Goal: Task Accomplishment & Management: Use online tool/utility

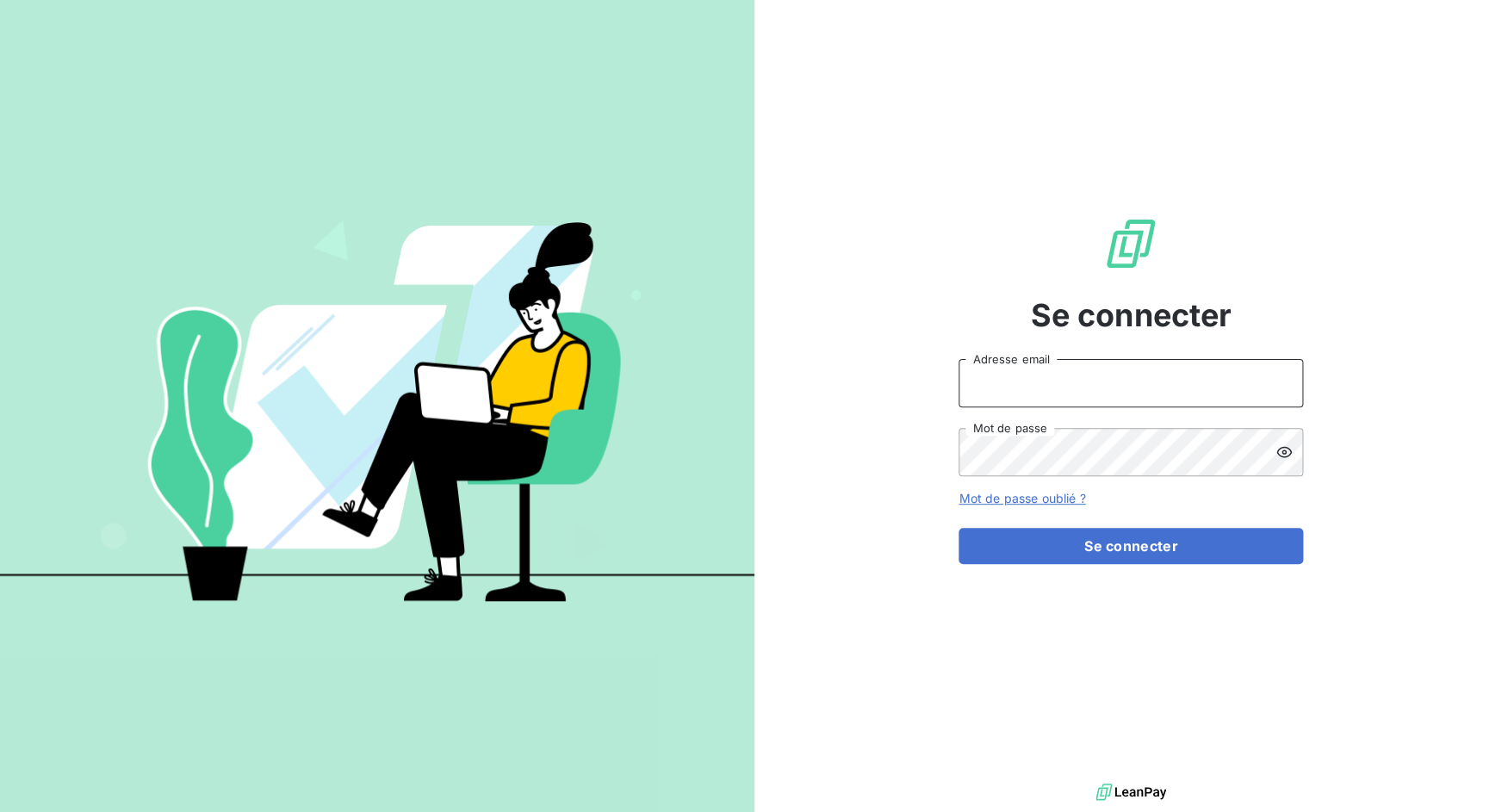
click at [1115, 375] on input "Adresse email" at bounding box center [1130, 383] width 344 height 49
drag, startPoint x: 1021, startPoint y: 384, endPoint x: 1121, endPoint y: 387, distance: 100.0
click at [1121, 387] on input "admin@3dcelo" at bounding box center [1130, 383] width 344 height 49
type input "admin@lpgitaly"
click at [959, 528] on button "Se connecter" at bounding box center [1130, 546] width 344 height 36
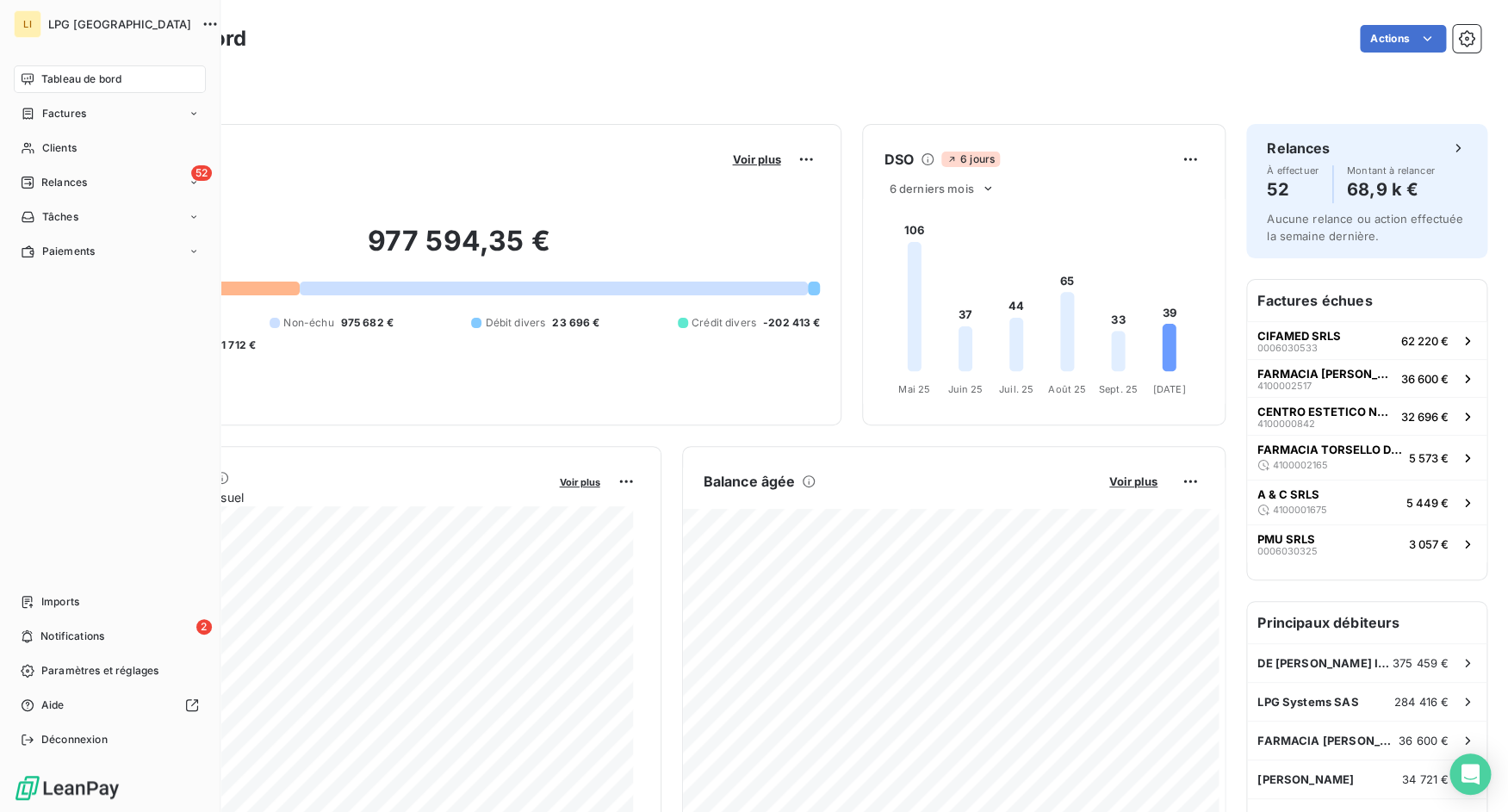
click at [58, 100] on nav "Tableau de bord Factures Clients 52 Relances Tâches Paiements" at bounding box center [110, 165] width 192 height 200
click at [60, 112] on span "Factures" at bounding box center [64, 113] width 44 height 15
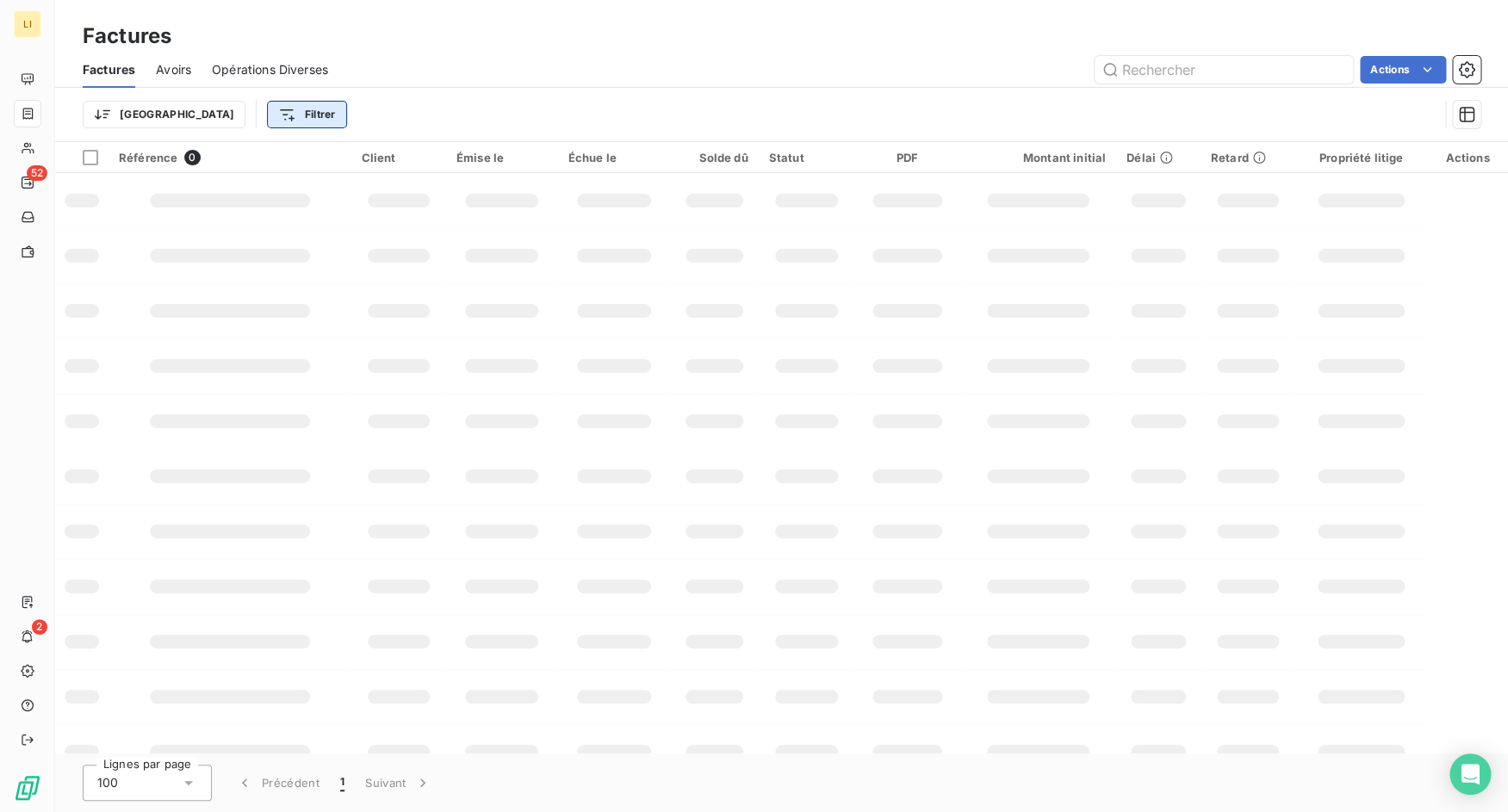
click at [239, 118] on html "LI 52 2 Factures Factures Avoirs Opérations Diverses Actions Trier Filtrer Réfé…" at bounding box center [754, 406] width 1508 height 812
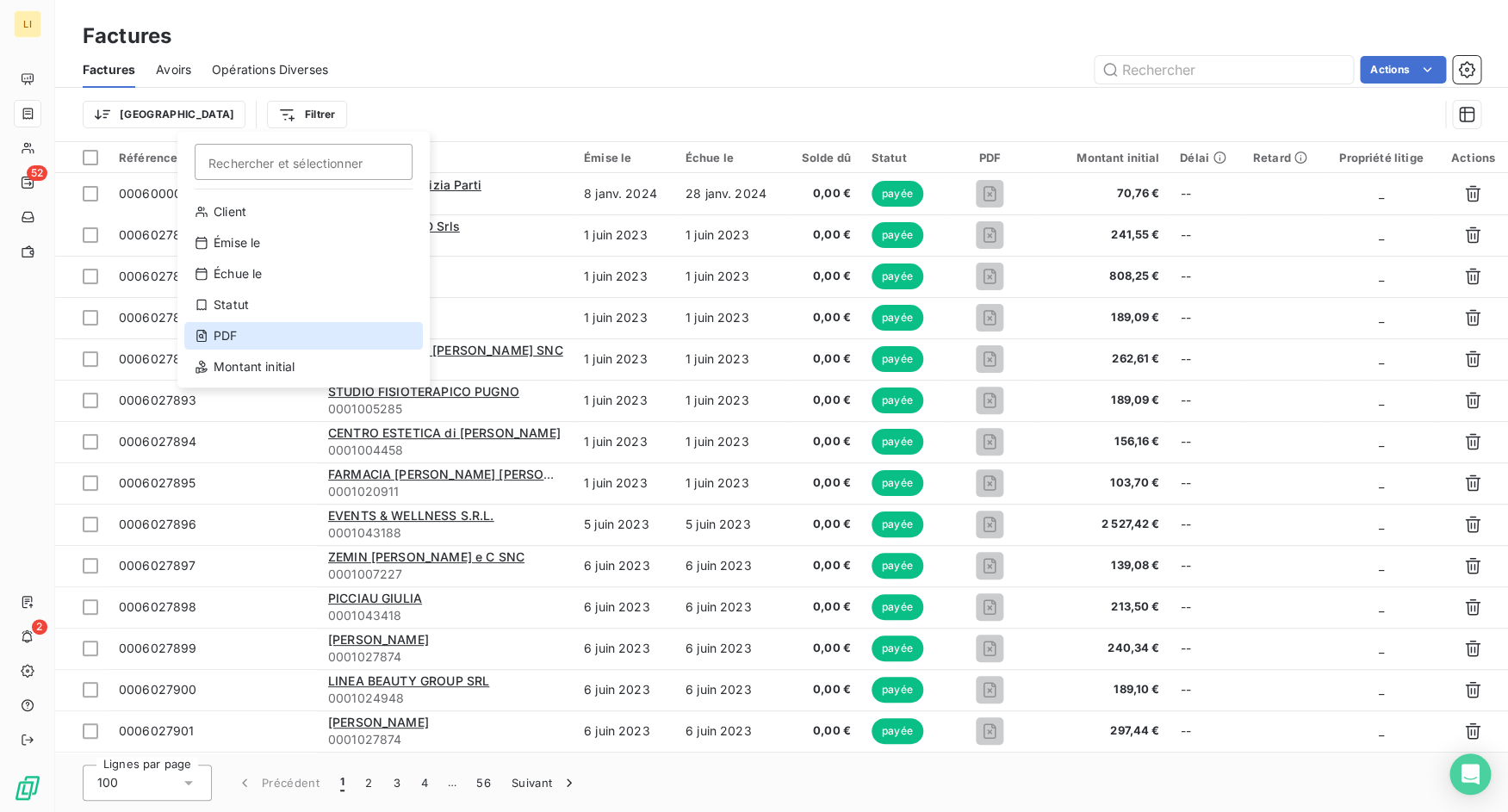
click at [254, 337] on div "PDF" at bounding box center [303, 335] width 238 height 28
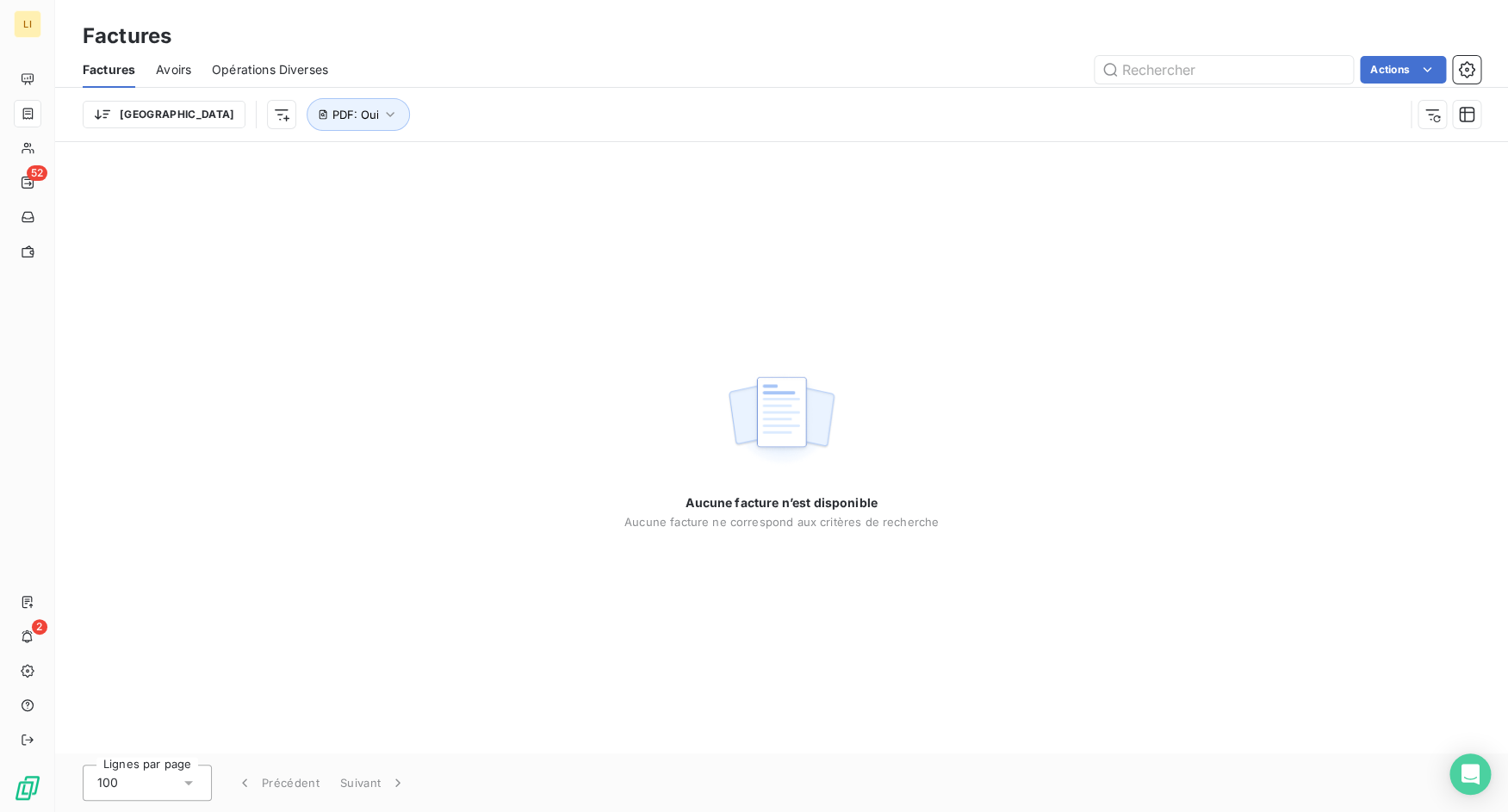
click at [468, 102] on div "Trier PDF : Oui" at bounding box center [743, 114] width 1321 height 32
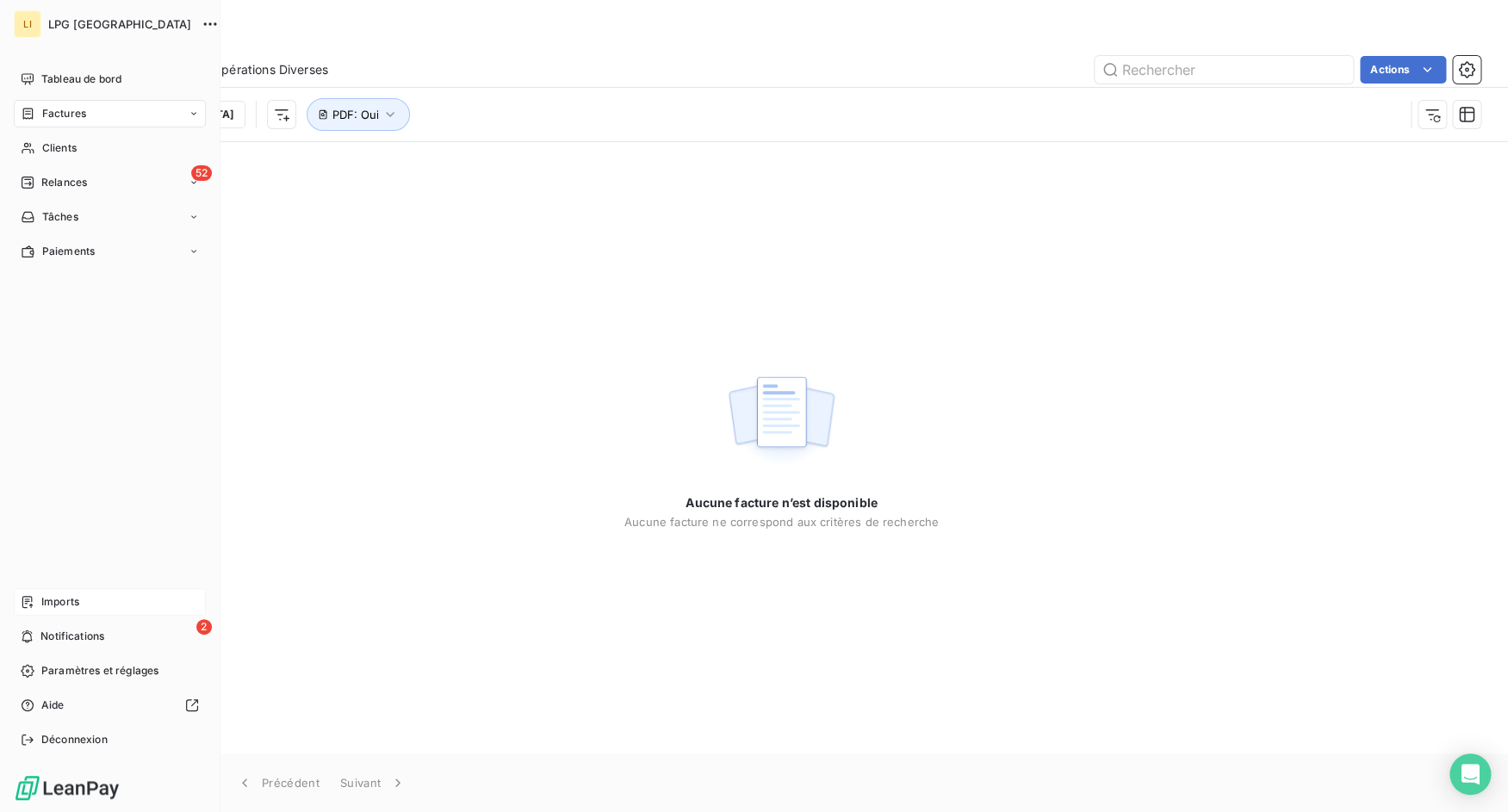
click at [33, 602] on icon at bounding box center [27, 602] width 13 height 13
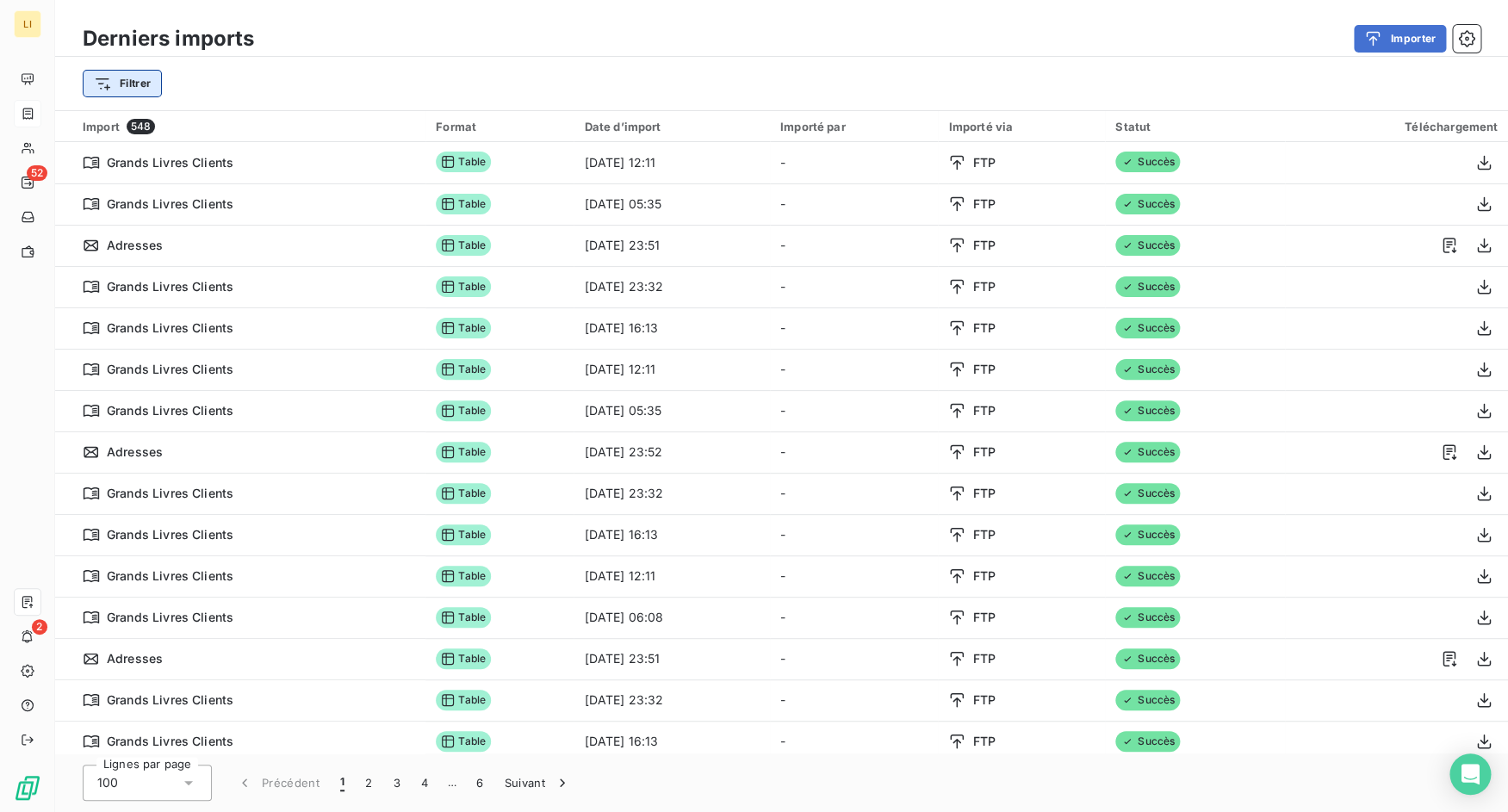
click at [133, 76] on html "LI 52 2 Derniers imports Importer Filtrer Import 548 Format Date d’import Impor…" at bounding box center [754, 406] width 1508 height 812
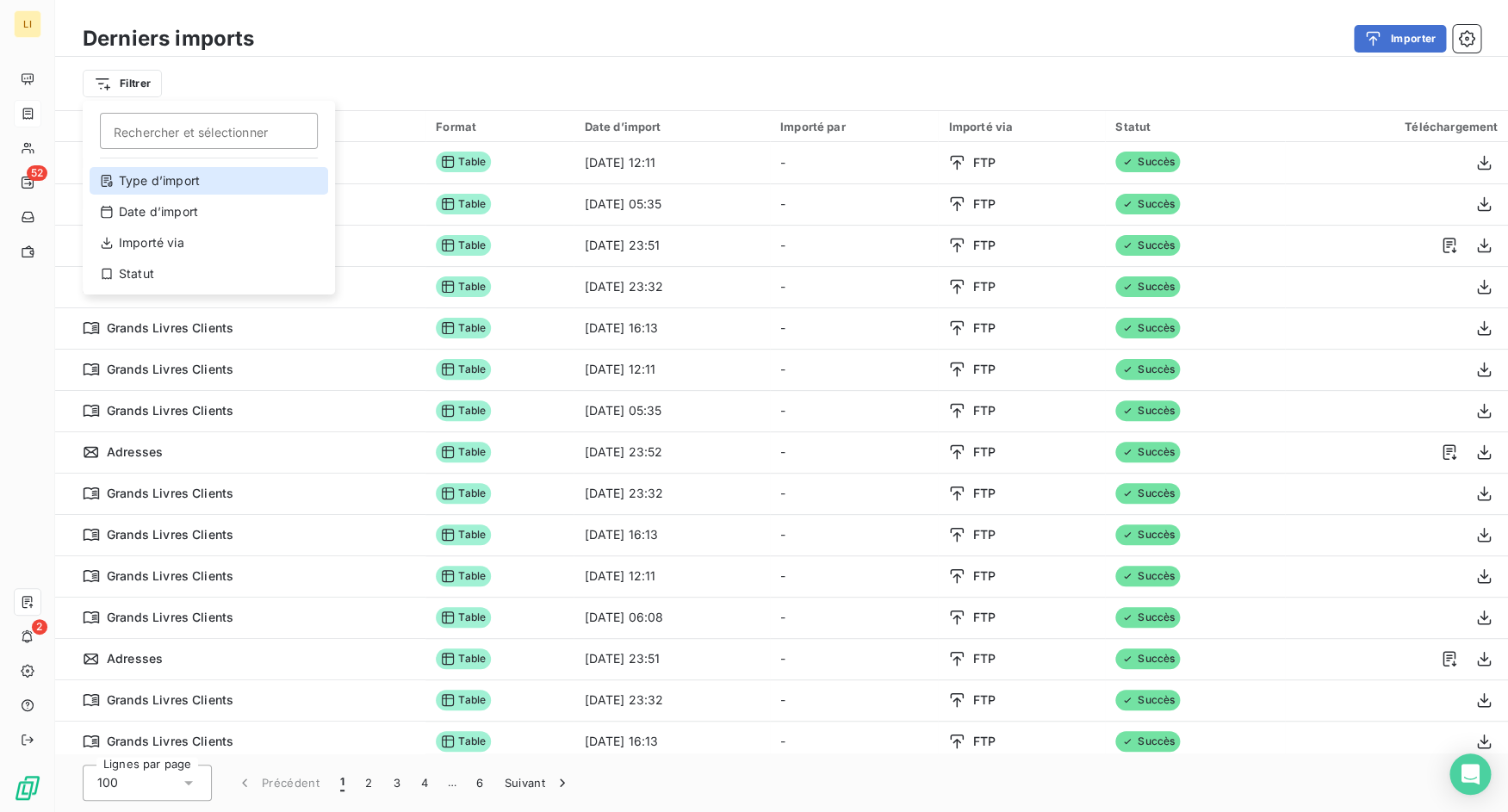
click at [167, 193] on div "Type d’import" at bounding box center [209, 181] width 238 height 28
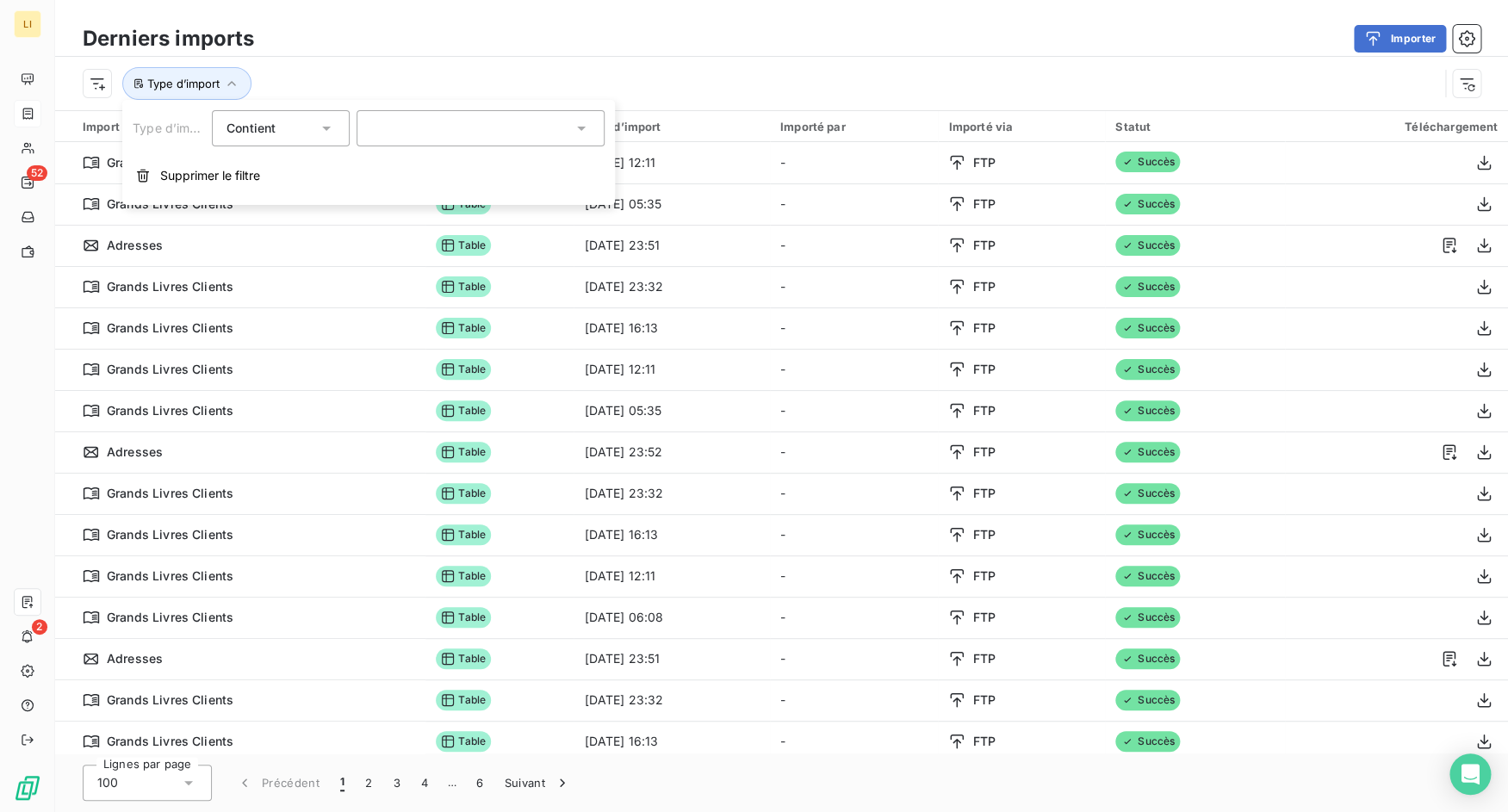
click at [457, 143] on div at bounding box center [480, 129] width 248 height 36
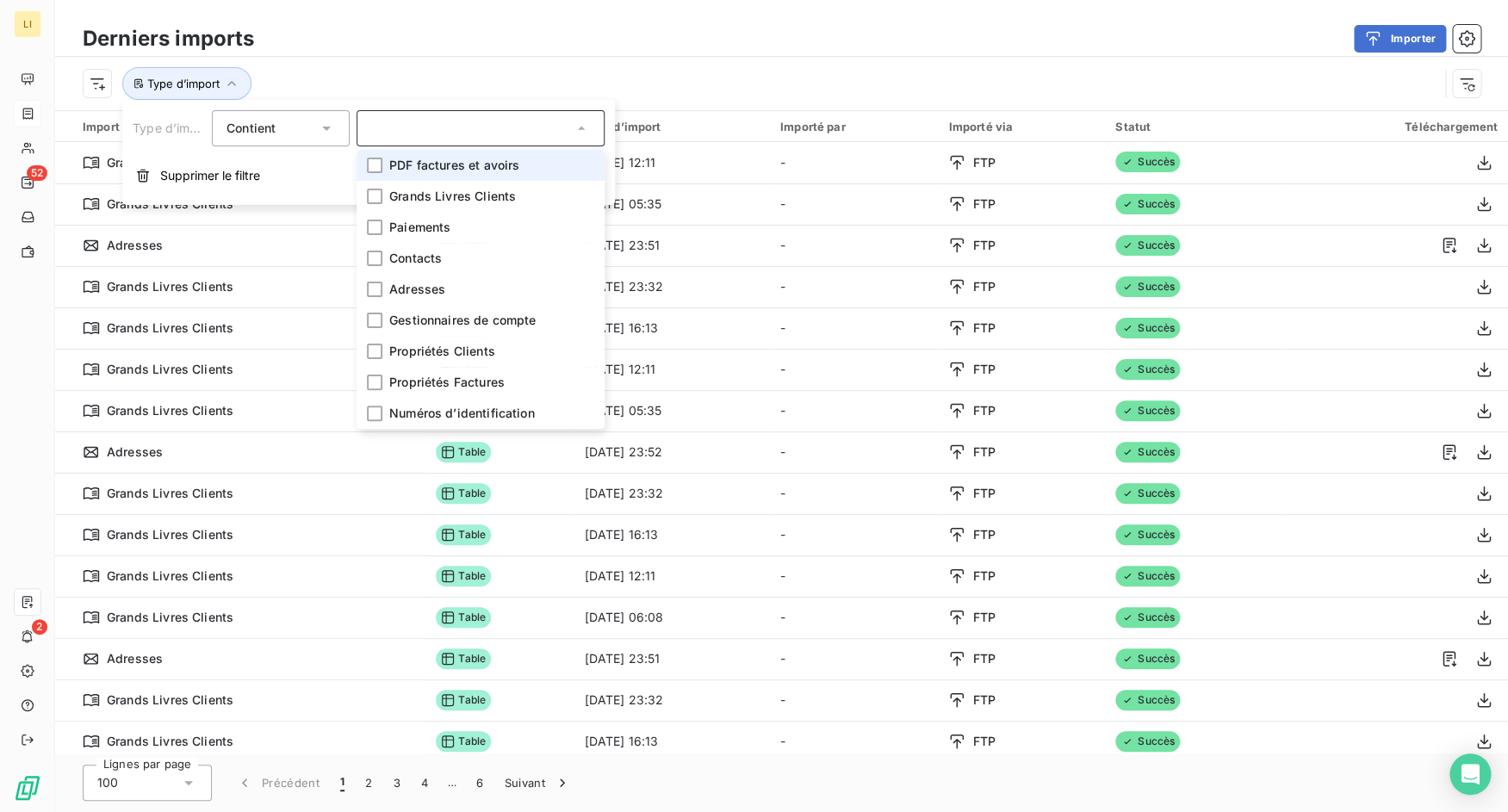
click at [453, 169] on span "PDF factures et avoirs" at bounding box center [454, 165] width 130 height 17
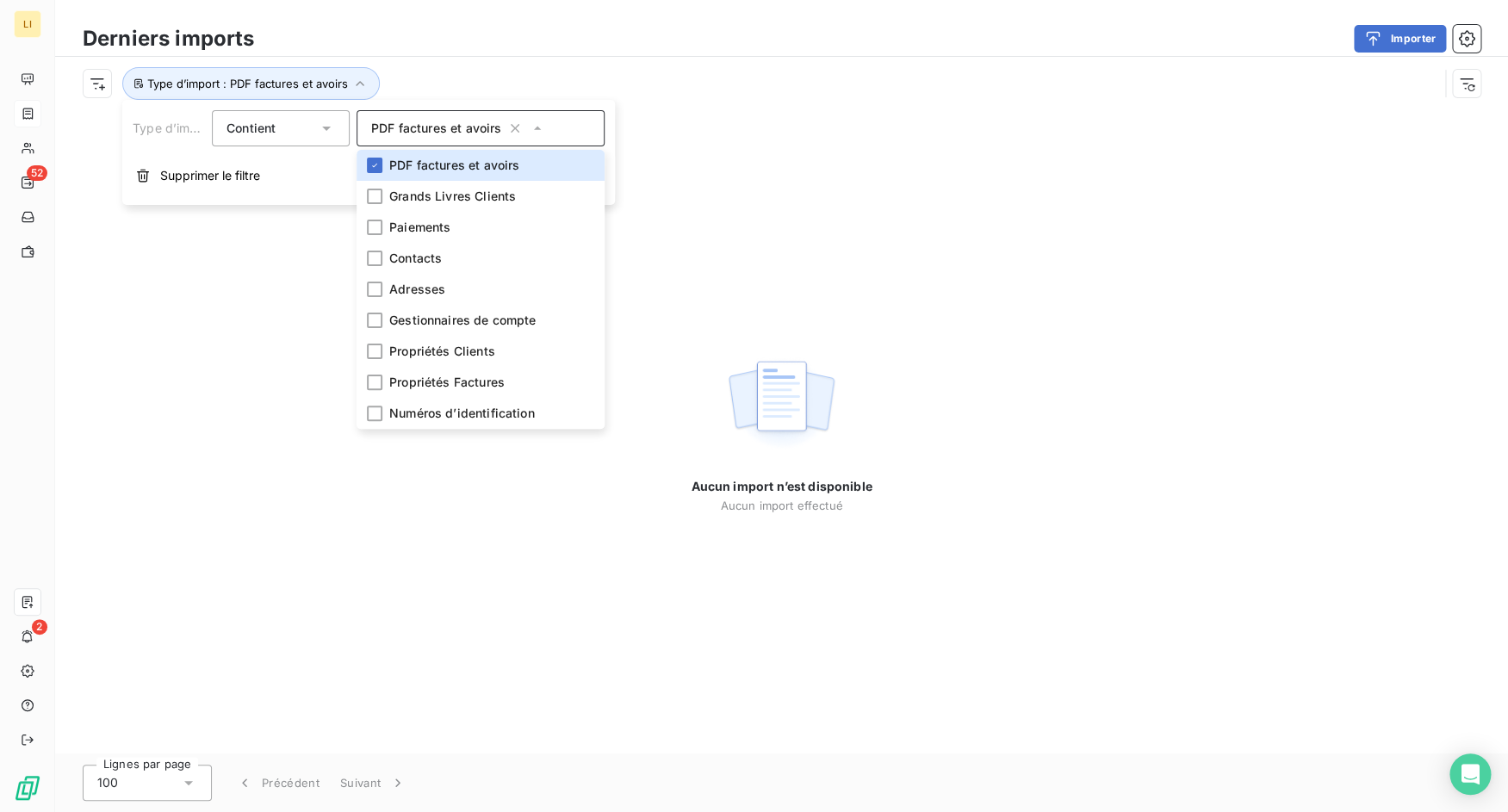
click at [491, 76] on div "Type d’import : PDF factures et avoirs" at bounding box center [760, 84] width 1355 height 32
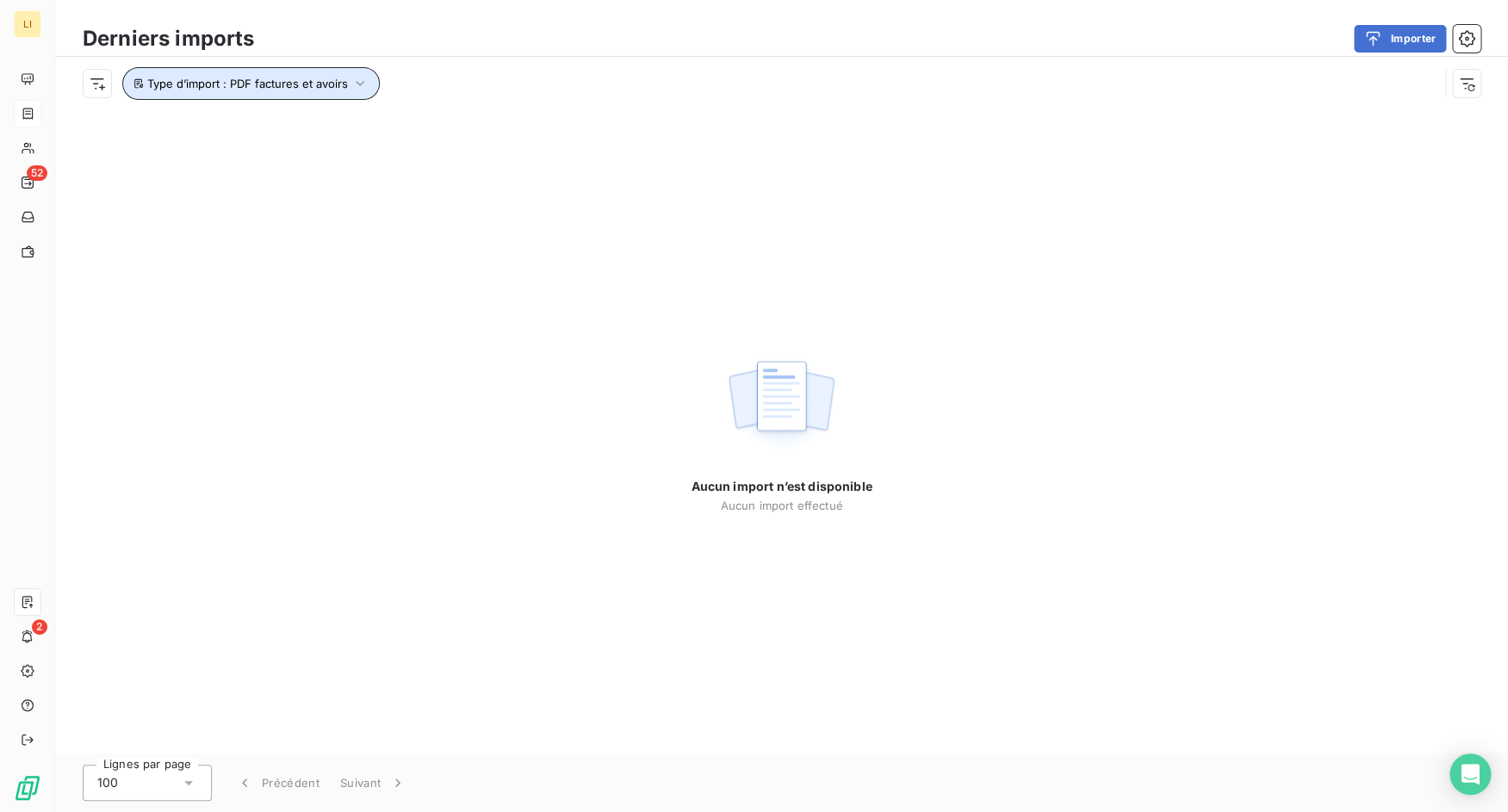
click at [352, 87] on icon "button" at bounding box center [360, 83] width 17 height 17
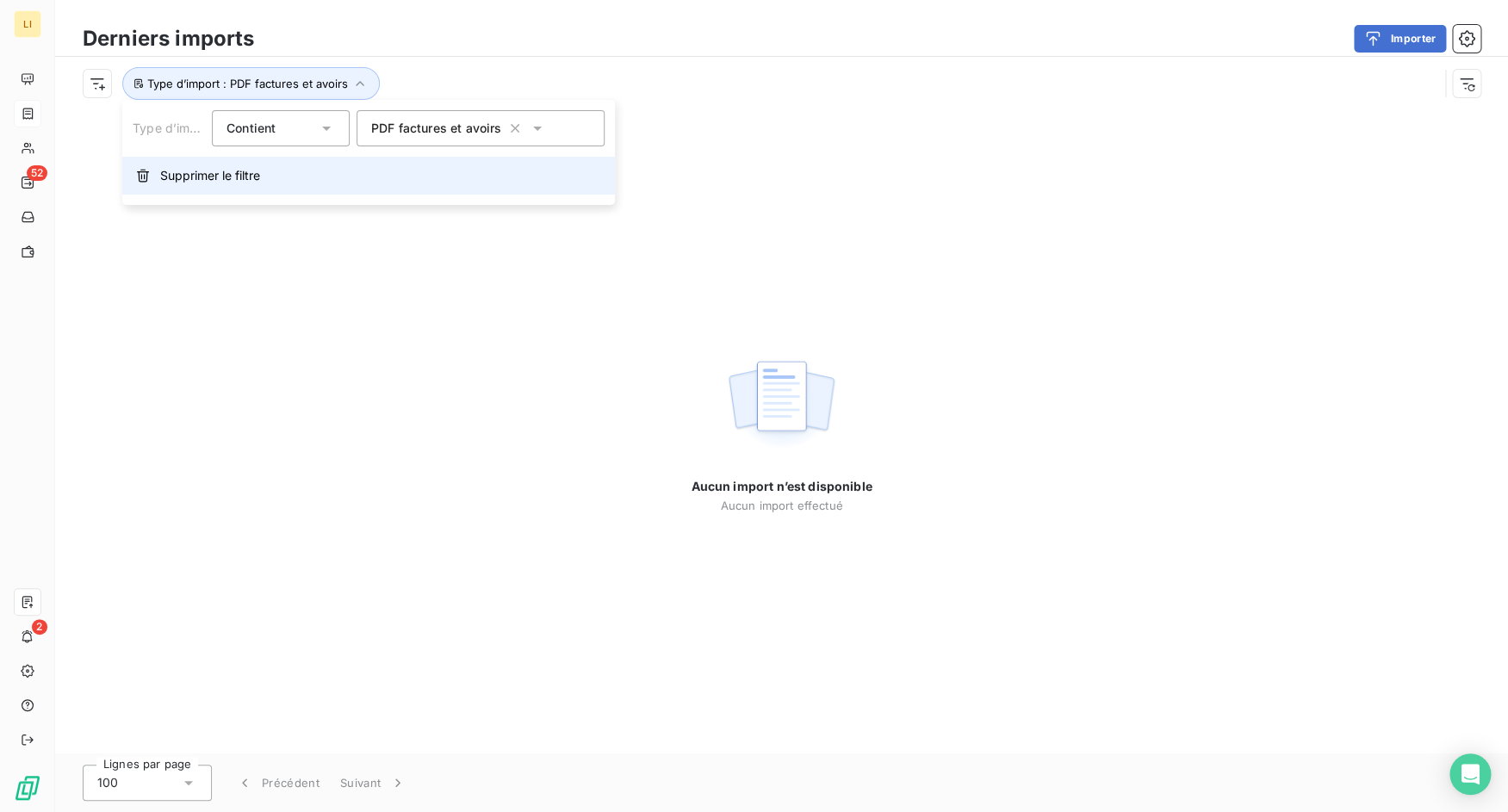
click at [271, 183] on button "Supprimer le filtre" at bounding box center [369, 175] width 493 height 38
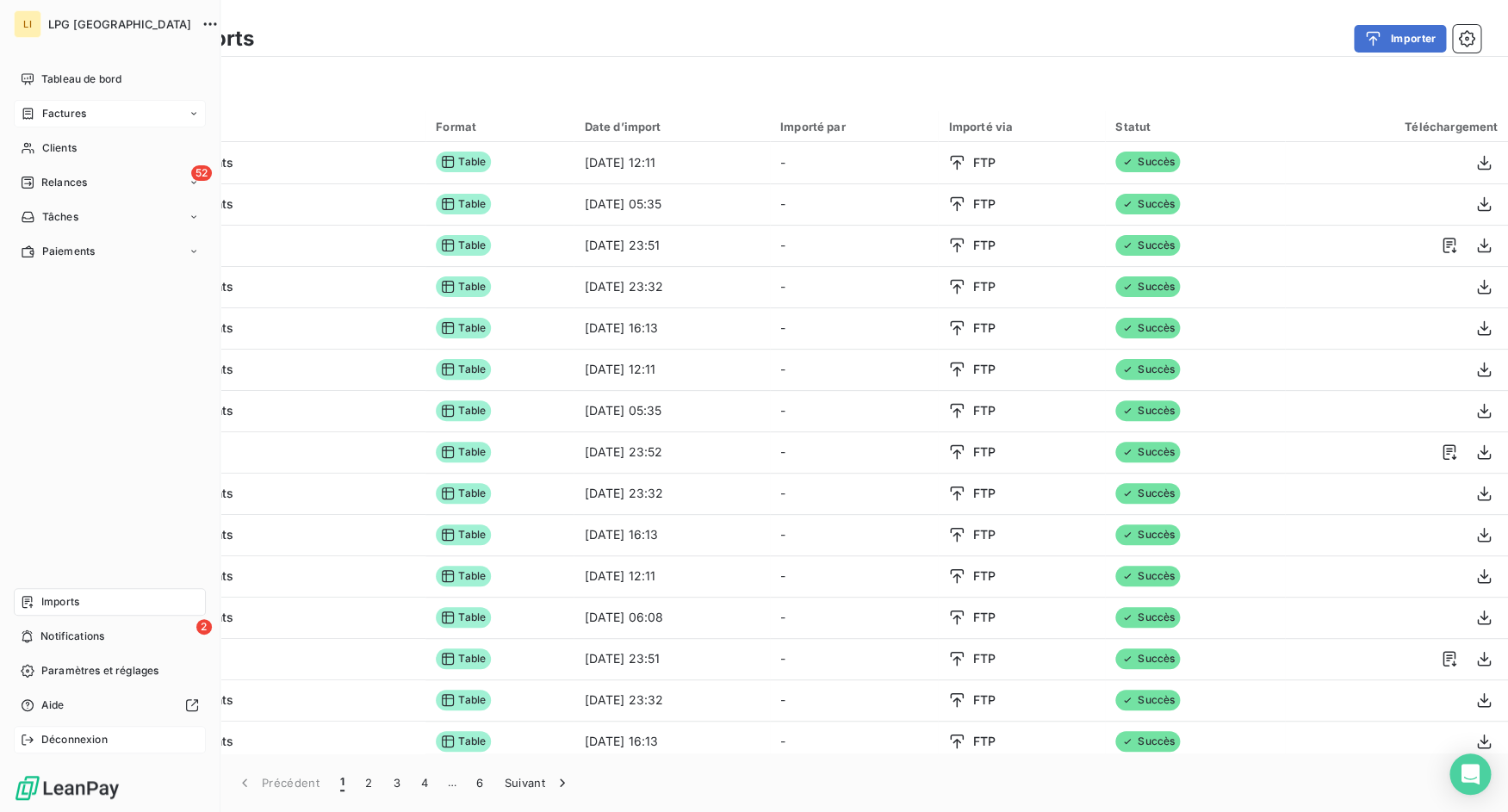
click at [37, 741] on div "Déconnexion" at bounding box center [110, 739] width 192 height 28
